Goal: Information Seeking & Learning: Learn about a topic

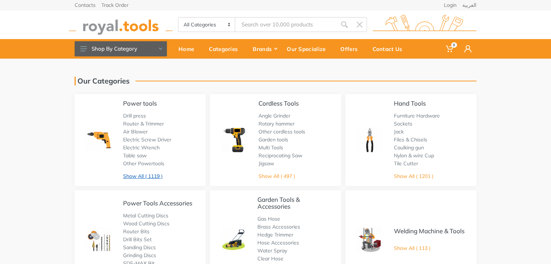
click at [151, 177] on link "Show All ( 1119 )" at bounding box center [142, 176] width 39 height 7
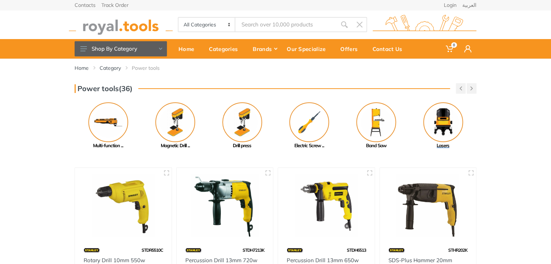
click at [440, 127] on img at bounding box center [443, 122] width 40 height 40
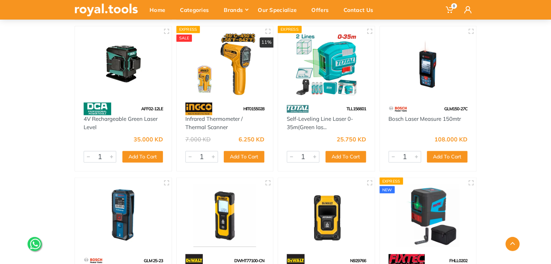
scroll to position [1900, 0]
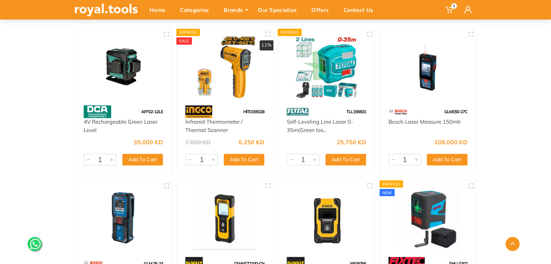
click at [224, 68] on img at bounding box center [225, 66] width 84 height 63
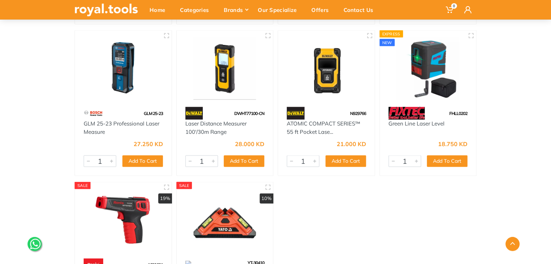
scroll to position [2041, 0]
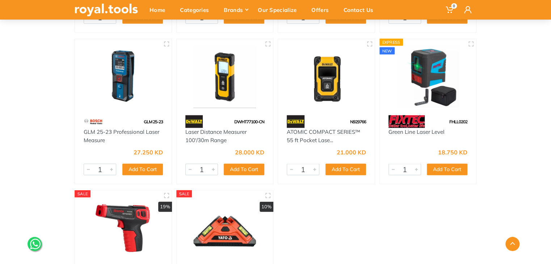
click at [122, 83] on img at bounding box center [123, 76] width 84 height 63
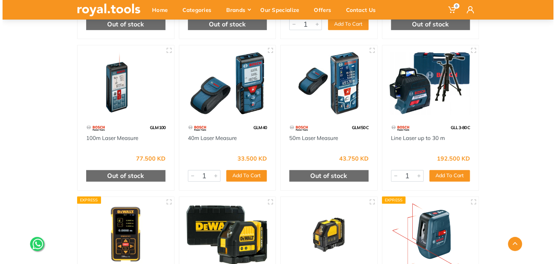
scroll to position [0, 0]
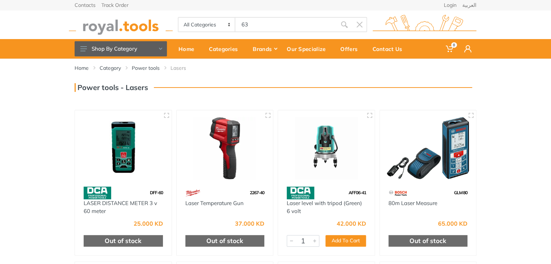
type input "63"
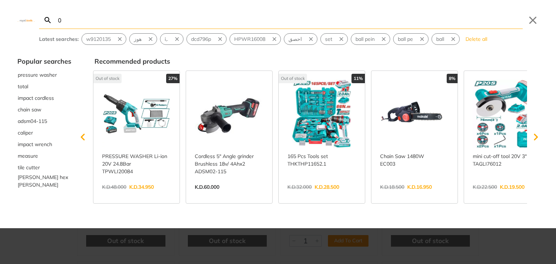
type input "0"
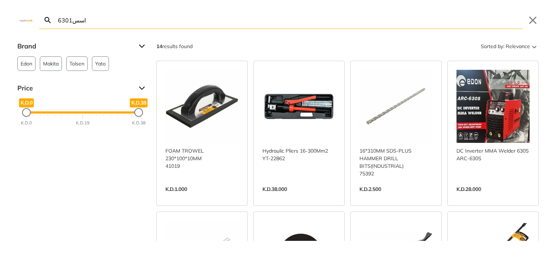
click at [266, 24] on input "اسس6301" at bounding box center [289, 20] width 466 height 17
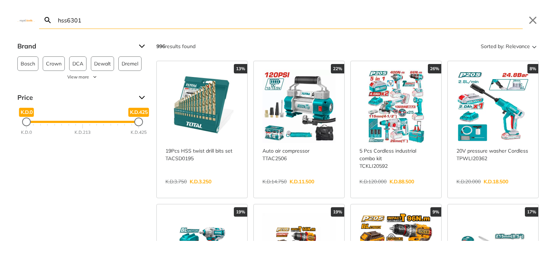
click at [176, 25] on input "hss6301" at bounding box center [289, 20] width 466 height 17
type input "hss6301"
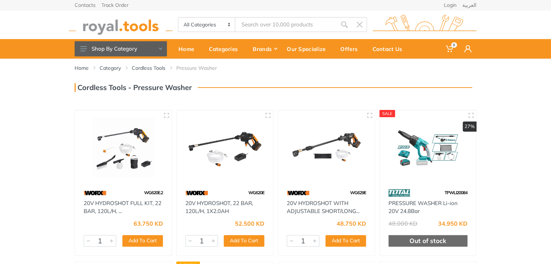
click at [289, 34] on div "All Categories Power tools Cordless Tools Hand Tools Power Tools Accessories Sa…" at bounding box center [275, 24] width 412 height 29
type input "3 Pcs plastic tool box"
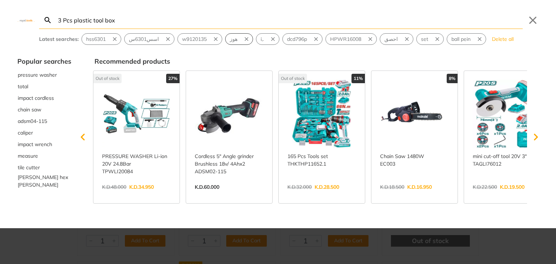
type input "3 Pcs plastic tool box"
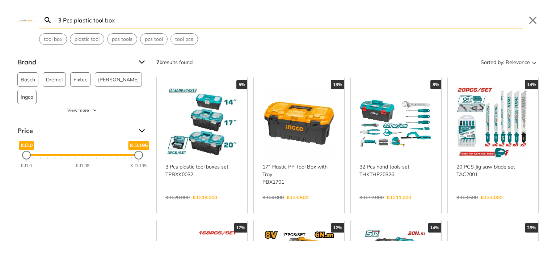
click at [211, 205] on link "View more →" at bounding box center [201, 205] width 73 height 0
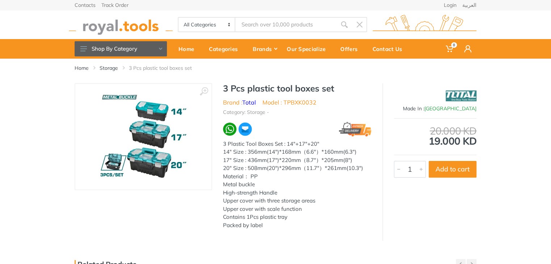
type input "3 Pcs plastic tool box"
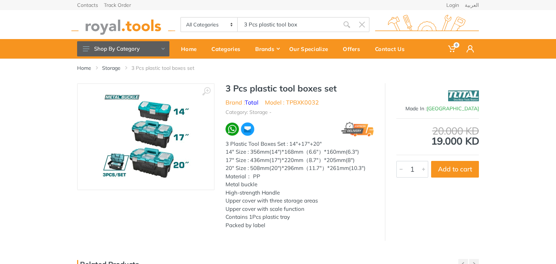
click at [275, 24] on body "0 0" at bounding box center [278, 132] width 556 height 264
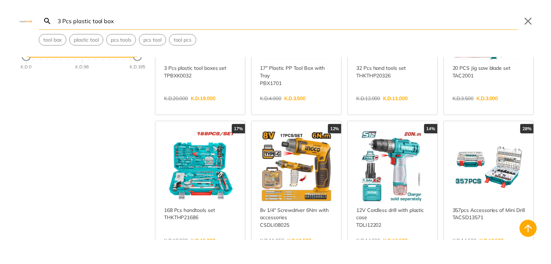
scroll to position [23, 0]
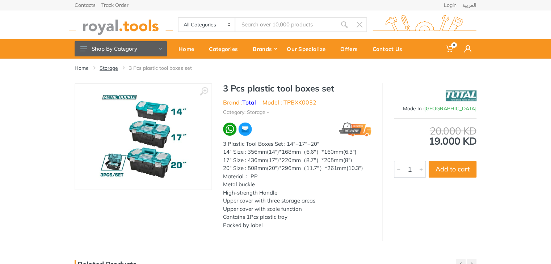
click at [114, 68] on link "Storage" at bounding box center [108, 67] width 18 height 7
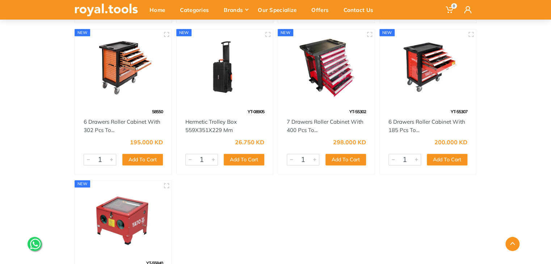
scroll to position [1773, 0]
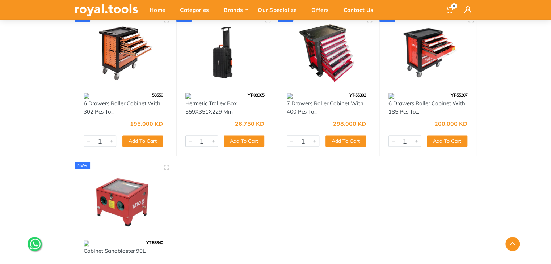
click at [124, 14] on img at bounding box center [106, 10] width 63 height 13
click at [150, 9] on div "Home" at bounding box center [159, 9] width 30 height 15
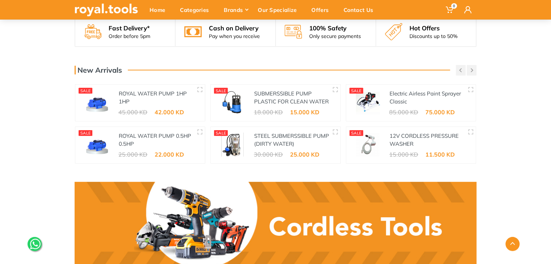
scroll to position [937, 0]
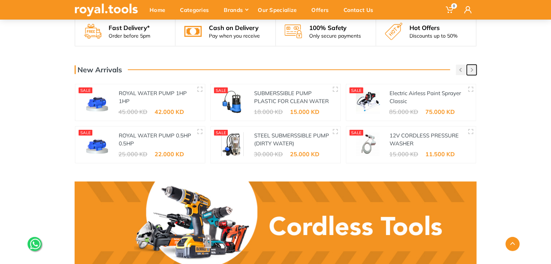
click at [471, 69] on icon "button" at bounding box center [471, 70] width 3 height 4
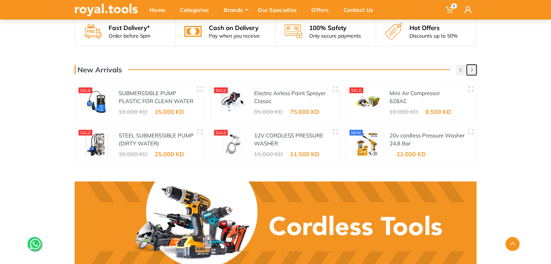
click at [471, 69] on icon "button" at bounding box center [471, 70] width 3 height 4
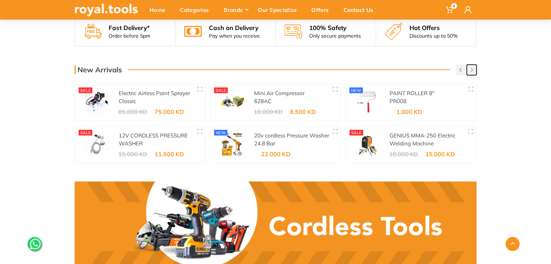
click at [471, 69] on icon "button" at bounding box center [471, 70] width 3 height 4
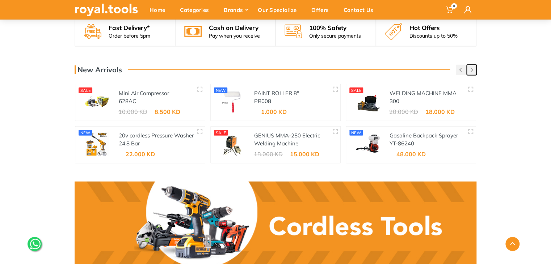
click at [471, 69] on icon "button" at bounding box center [471, 70] width 3 height 4
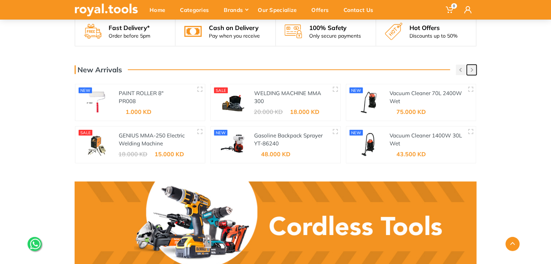
click at [471, 69] on icon "button" at bounding box center [471, 70] width 3 height 4
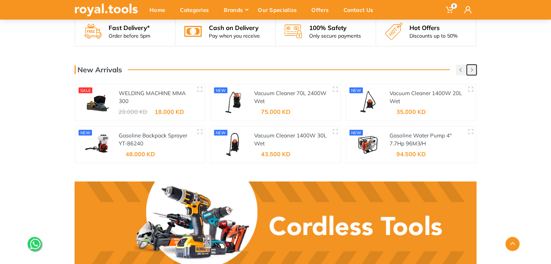
click at [471, 69] on icon "button" at bounding box center [471, 70] width 3 height 4
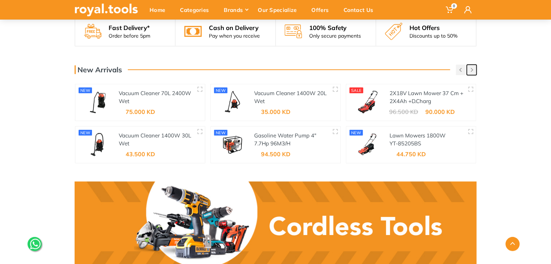
click at [471, 69] on icon "button" at bounding box center [471, 70] width 3 height 4
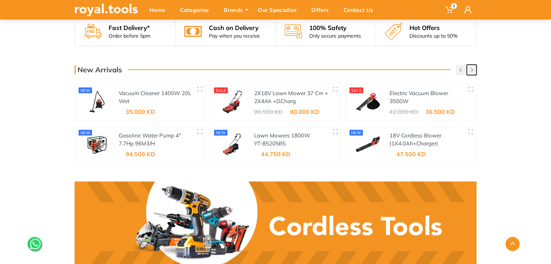
click at [471, 69] on icon "button" at bounding box center [471, 70] width 3 height 4
click at [335, 216] on link at bounding box center [276, 227] width 402 height 90
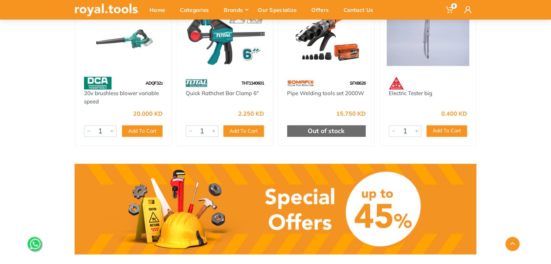
scroll to position [448, 0]
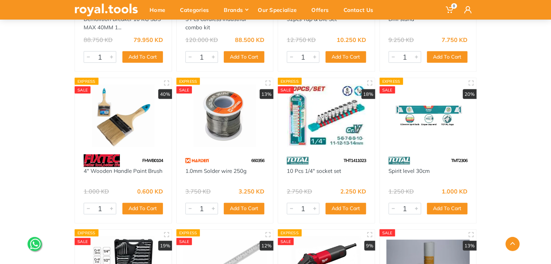
scroll to position [2099, 0]
